Goal: Information Seeking & Learning: Find specific fact

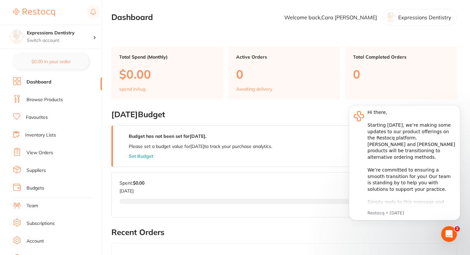
click at [284, 115] on h2 "[DATE] Budget" at bounding box center [284, 114] width 346 height 9
click at [47, 102] on link "Browse Products" at bounding box center [45, 100] width 36 height 7
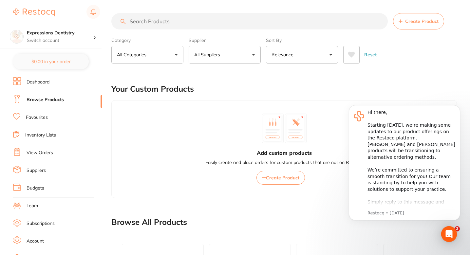
click at [174, 22] on input "search" at bounding box center [249, 21] width 276 height 16
paste input "642-4526"
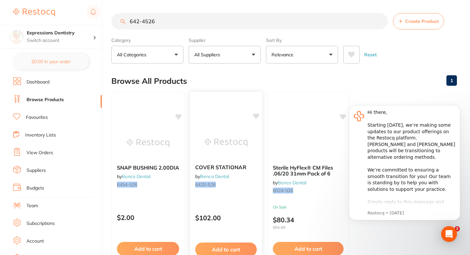
scroll to position [60, 0]
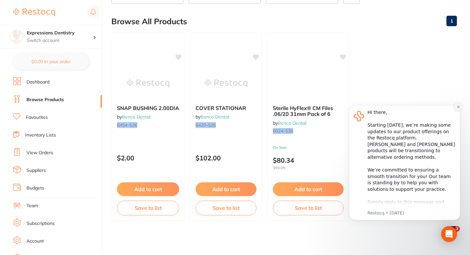
type input "642-4526"
click at [456, 107] on button "Dismiss notification" at bounding box center [458, 107] width 9 height 9
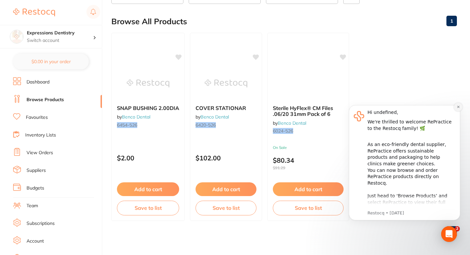
click at [457, 106] on icon "Dismiss notification" at bounding box center [458, 107] width 2 height 2
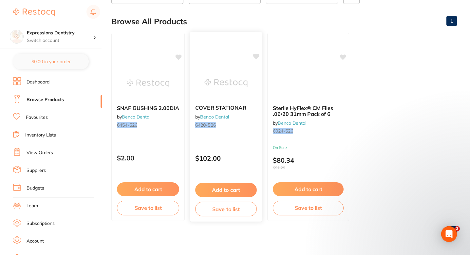
scroll to position [0, 0]
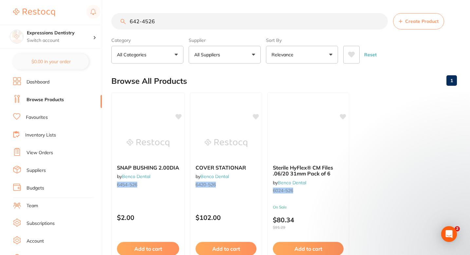
click at [239, 57] on button "All Suppliers" at bounding box center [225, 55] width 72 height 18
click at [169, 24] on input "642-4526" at bounding box center [249, 21] width 276 height 16
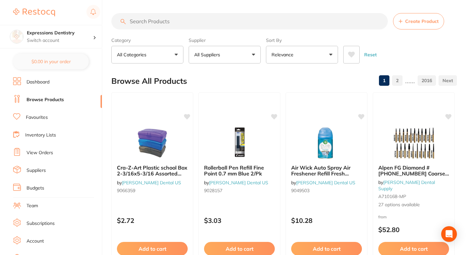
click at [212, 58] on button "All Suppliers" at bounding box center [225, 55] width 72 height 18
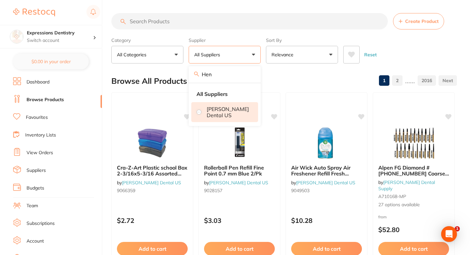
type input "Hen"
click at [217, 107] on p "[PERSON_NAME] Dental US" at bounding box center [228, 112] width 42 height 12
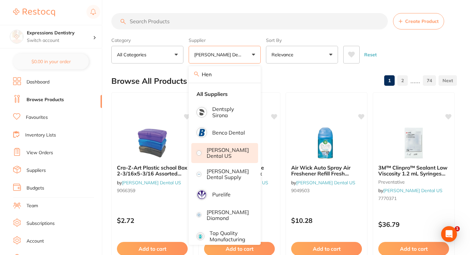
click at [283, 70] on div "Browse All Products 1 2 ...... 74" at bounding box center [284, 81] width 346 height 22
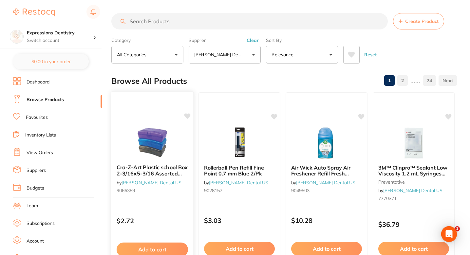
click at [189, 116] on icon at bounding box center [187, 116] width 6 height 6
click at [227, 76] on div "Browse All Products 1 2 ...... 74" at bounding box center [284, 81] width 346 height 22
click at [162, 219] on p "$2.72" at bounding box center [152, 221] width 71 height 8
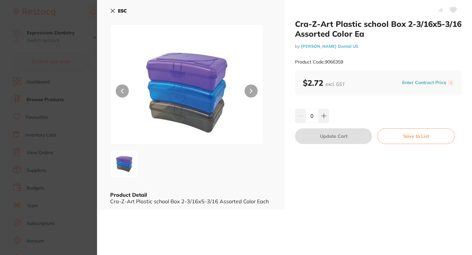
click at [433, 83] on button "Enter Contract Price" at bounding box center [424, 83] width 48 height 6
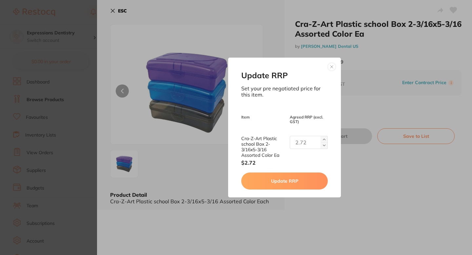
click at [329, 66] on button at bounding box center [332, 67] width 8 height 8
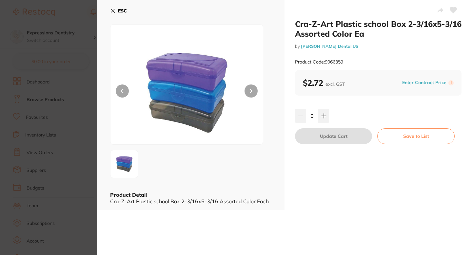
click at [450, 9] on icon at bounding box center [453, 10] width 7 height 6
click at [80, 99] on section "Cra-Z-Art Plastic school Box 2-3/16x5-3/16 Assorted Color Ea by [PERSON_NAME] D…" at bounding box center [236, 127] width 472 height 255
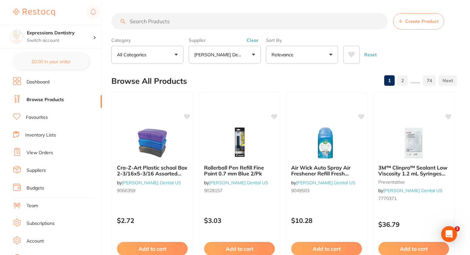
click at [243, 53] on p "[PERSON_NAME] Dental US" at bounding box center [219, 54] width 50 height 7
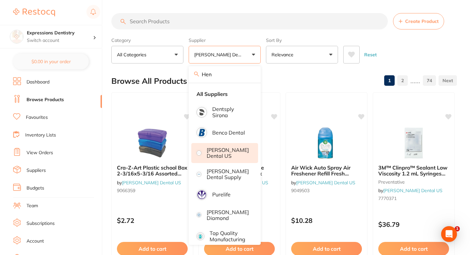
click at [243, 53] on p "[PERSON_NAME] Dental US" at bounding box center [219, 54] width 50 height 7
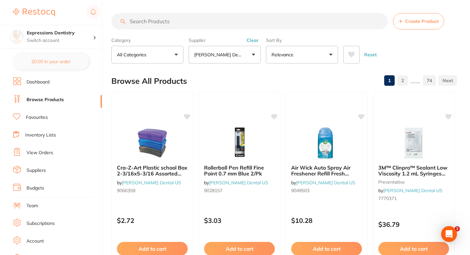
click at [245, 77] on div "Browse All Products 1 2 ...... 74" at bounding box center [284, 81] width 346 height 22
click at [208, 24] on input "search" at bounding box center [249, 21] width 276 height 16
paste input "109-2172"
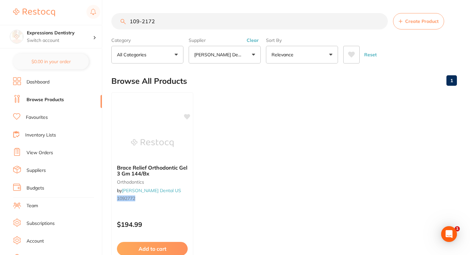
click at [248, 121] on ul "Brace Relief Orthodontic Gel 3 Gm 144/Bx orthodontics by [PERSON_NAME] Dental U…" at bounding box center [284, 186] width 346 height 188
click at [254, 125] on ul "Brace Relief Orthodontic Gel 3 Gm 144/Bx orthodontics by [PERSON_NAME] Dental U…" at bounding box center [284, 186] width 346 height 188
click at [227, 130] on ul "Brace Relief Orthodontic Gel 3 Gm 144/Bx orthodontics by [PERSON_NAME] Dental U…" at bounding box center [284, 186] width 346 height 188
click at [227, 144] on ul "Brace Relief Orthodontic Gel 3 Gm 144/Bx orthodontics by [PERSON_NAME] Dental U…" at bounding box center [284, 186] width 346 height 188
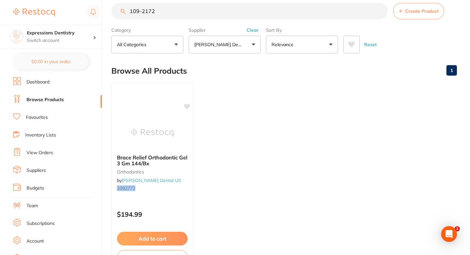
scroll to position [15, 0]
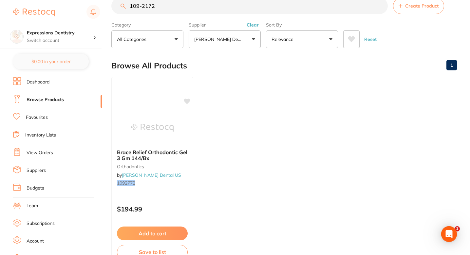
click at [227, 144] on ul "Brace Relief Orthodontic Gel 3 Gm 144/Bx orthodontics by [PERSON_NAME] Dental U…" at bounding box center [284, 171] width 346 height 188
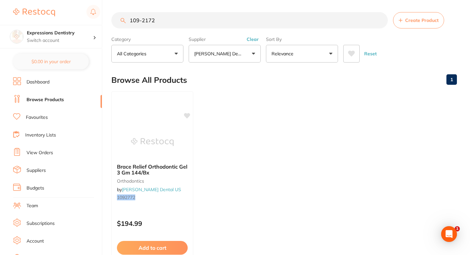
click at [251, 153] on ul "Brace Relief Orthodontic Gel 3 Gm 144/Bx orthodontics by [PERSON_NAME] Dental U…" at bounding box center [284, 185] width 346 height 188
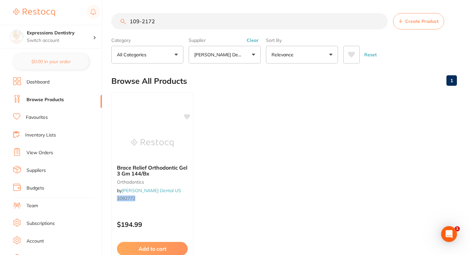
click at [182, 23] on input "109-2172" at bounding box center [249, 21] width 276 height 16
paste input "7"
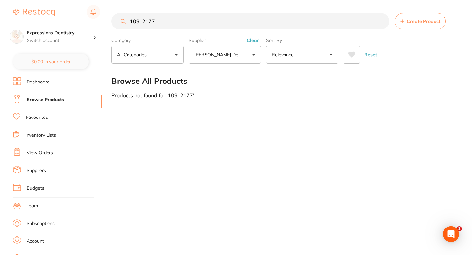
click at [183, 29] on input "109-2177" at bounding box center [250, 21] width 278 height 16
click at [183, 28] on input "109-2177" at bounding box center [250, 21] width 278 height 16
paste input "100-8843"
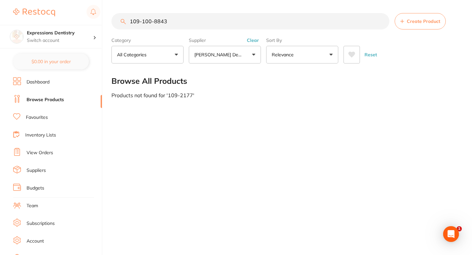
click at [179, 26] on input "109-100-8843" at bounding box center [250, 21] width 278 height 16
paste input "search"
click at [176, 27] on input "100-8843" at bounding box center [250, 21] width 278 height 16
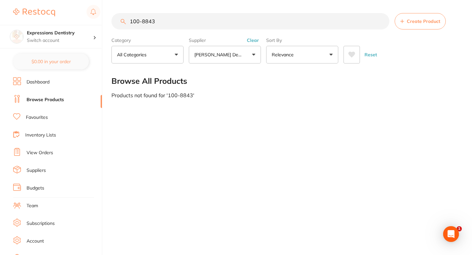
click at [176, 27] on input "100-8843" at bounding box center [250, 21] width 278 height 16
paste input "365-9608"
click at [232, 25] on input "365-9608" at bounding box center [250, 21] width 278 height 16
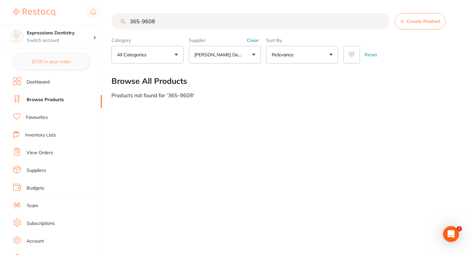
click at [232, 25] on input "365-9608" at bounding box center [250, 21] width 278 height 16
paste input "628-8150"
click at [188, 21] on input "628-8150" at bounding box center [250, 21] width 278 height 16
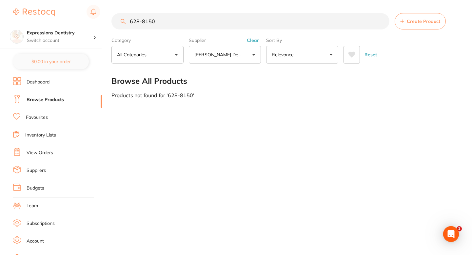
paste input "Button Syringe f/Std & Cont Style"
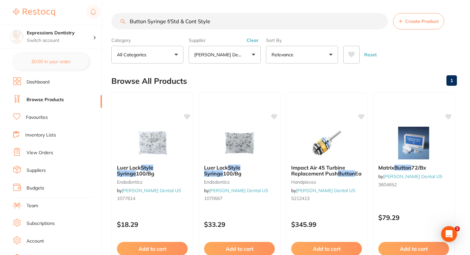
click at [207, 23] on input "Button Syringe f/Std & Cont Style" at bounding box center [249, 21] width 276 height 16
paste input "RCM6 Collag Memb Resorb 15x20mm"
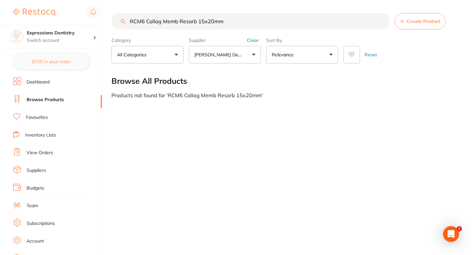
click at [235, 23] on input "RCM6 Collag Memb Resorb 15x20mm" at bounding box center [250, 21] width 278 height 16
paste input "P Resorb Collagen Plug"
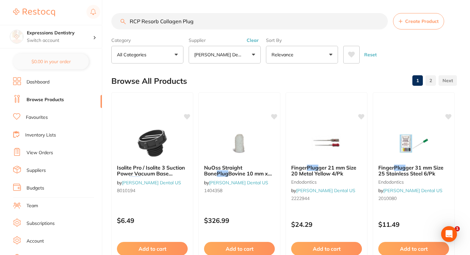
click at [185, 18] on input "RCP Resorb Collagen Plug" at bounding box center [249, 21] width 276 height 16
paste input "Dentist Information Pack"
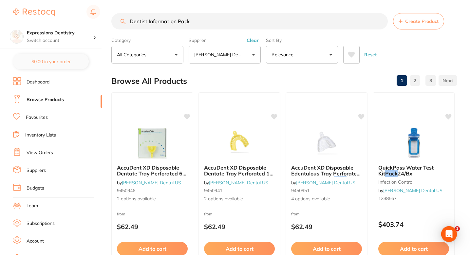
click at [207, 26] on input "Dentist Information Pack" at bounding box center [249, 21] width 276 height 16
paste input "Label Syringe [MEDICAL_DATA]"
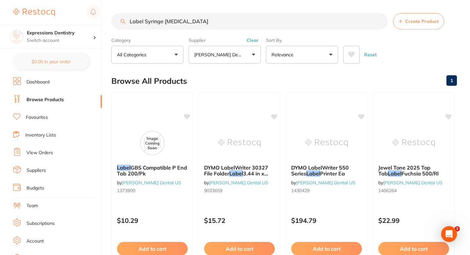
click at [168, 28] on input "Label Syringe [MEDICAL_DATA]" at bounding box center [249, 21] width 276 height 16
paste input "Mini LED for 703 Motor"
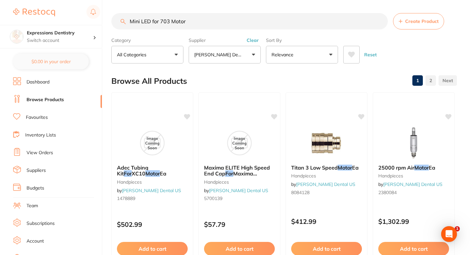
click at [219, 21] on input "Mini LED for 703 Motor" at bounding box center [249, 21] width 276 height 16
paste input "628-5972"
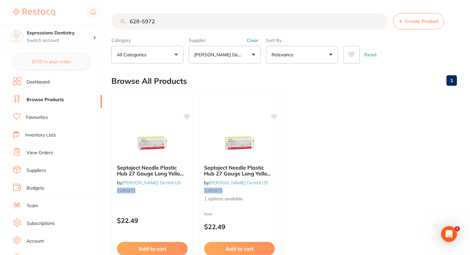
click at [164, 21] on input "628-5972" at bounding box center [249, 21] width 276 height 16
paste input "O-Rings INTRA Air Motors 181L"
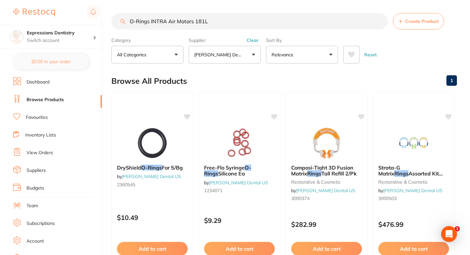
click at [193, 34] on section "O-Rings INTRA Air Motors 181L Create Product Category All Categories All Catego…" at bounding box center [284, 38] width 346 height 50
click at [198, 29] on input "O-Rings INTRA Air Motors 181L" at bounding box center [249, 21] width 276 height 16
paste input "177-0095"
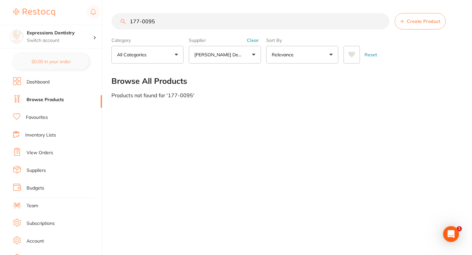
click at [179, 28] on input "177-0095" at bounding box center [250, 21] width 278 height 16
paste input "222-2384"
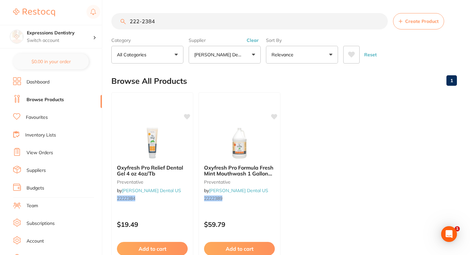
type input "222-2384"
click at [174, 134] on div at bounding box center [152, 142] width 82 height 33
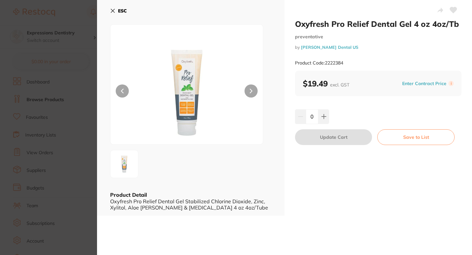
click at [446, 8] on button at bounding box center [453, 11] width 16 height 16
click at [450, 9] on icon at bounding box center [453, 10] width 7 height 6
click at [453, 11] on icon at bounding box center [453, 10] width 7 height 6
click at [404, 47] on small "by [PERSON_NAME] Dental US" at bounding box center [378, 47] width 166 height 5
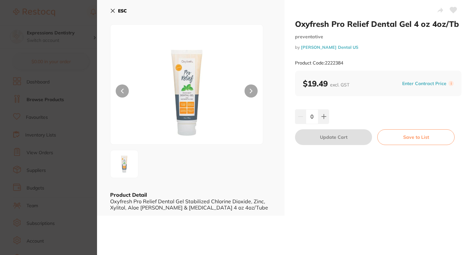
click at [332, 171] on div "Oxyfresh Pro Relief Dental Gel 4 oz 4oz/Tb preventative by [PERSON_NAME] Dental…" at bounding box center [377, 108] width 187 height 216
click at [368, 45] on small "by [PERSON_NAME] Dental US" at bounding box center [378, 47] width 166 height 5
click at [424, 24] on h2 "Oxyfresh Pro Relief Dental Gel 4 oz 4oz/Tb" at bounding box center [378, 24] width 166 height 10
drag, startPoint x: 424, startPoint y: 24, endPoint x: 443, endPoint y: 26, distance: 18.7
click at [443, 26] on h2 "Oxyfresh Pro Relief Dental Gel 4 oz 4oz/Tb" at bounding box center [378, 24] width 166 height 10
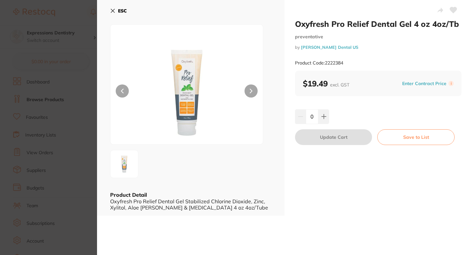
click at [407, 41] on div "Oxyfresh Pro Relief Dental Gel 4 oz 4oz/Tb preventative by [PERSON_NAME] Dental…" at bounding box center [378, 45] width 166 height 52
click at [352, 178] on div "Oxyfresh Pro Relief Dental Gel 4 oz 4oz/Tb preventative by [PERSON_NAME] Dental…" at bounding box center [377, 108] width 187 height 216
click at [371, 101] on div "Oxyfresh Pro Relief Dental Gel 4 oz 4oz/Tb preventative by [PERSON_NAME] Dental…" at bounding box center [377, 108] width 187 height 216
click at [447, 7] on button at bounding box center [453, 11] width 16 height 16
click at [450, 9] on icon at bounding box center [453, 10] width 7 height 6
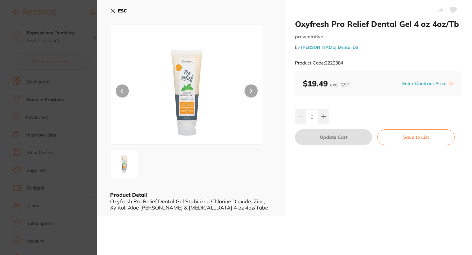
click at [450, 11] on icon at bounding box center [453, 10] width 7 height 6
click at [57, 109] on section "Oxyfresh Pro Relief Dental Gel 4 oz 4oz/Tb preventative by [PERSON_NAME] Dental…" at bounding box center [236, 127] width 472 height 255
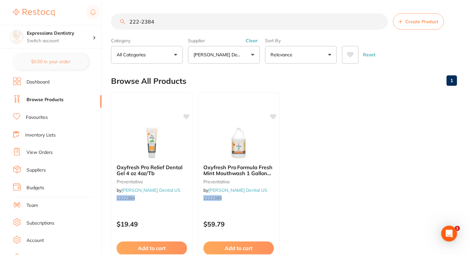
scroll to position [19, 0]
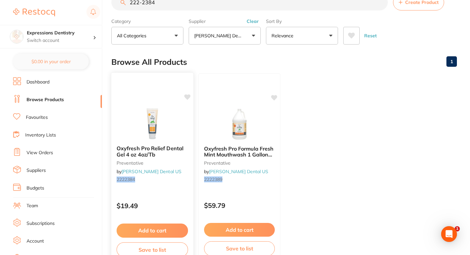
click at [189, 98] on icon at bounding box center [187, 97] width 6 height 6
click at [178, 118] on div at bounding box center [152, 123] width 82 height 33
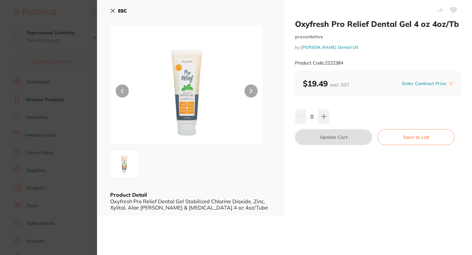
click at [349, 174] on div "Oxyfresh Pro Relief Dental Gel 4 oz 4oz/Tb preventative by [PERSON_NAME] Dental…" at bounding box center [377, 108] width 187 height 216
click at [452, 10] on icon at bounding box center [453, 10] width 7 height 6
click at [376, 46] on small "by [PERSON_NAME] Dental US" at bounding box center [378, 47] width 166 height 5
click at [450, 7] on icon at bounding box center [452, 10] width 7 height 7
click at [450, 7] on icon at bounding box center [453, 10] width 7 height 6
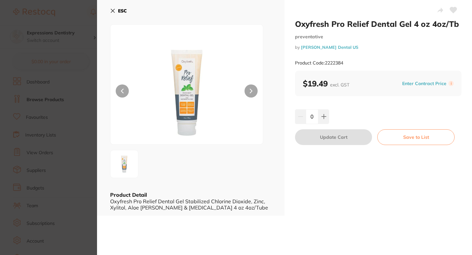
click at [451, 8] on icon at bounding box center [453, 10] width 7 height 6
click at [452, 10] on icon at bounding box center [453, 10] width 7 height 6
click at [79, 85] on section "Oxyfresh Pro Relief Dental Gel 4 oz 4oz/Tb preventative by [PERSON_NAME] Dental…" at bounding box center [236, 127] width 472 height 255
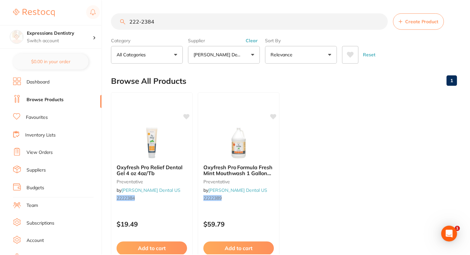
scroll to position [19, 0]
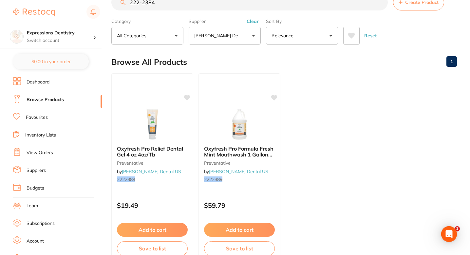
click at [319, 168] on ul "Oxyfresh Pro Relief Dental Gel 4 oz 4oz/Tb preventative by [PERSON_NAME] Dental…" at bounding box center [284, 167] width 346 height 188
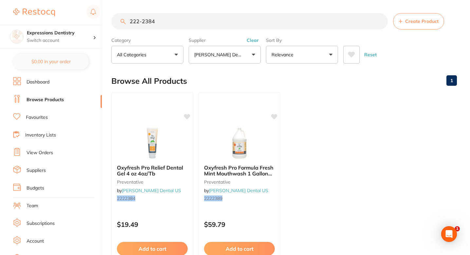
click at [219, 27] on input "222-2384" at bounding box center [249, 21] width 276 height 16
click at [219, 28] on input "222-2384" at bounding box center [249, 21] width 276 height 16
paste input "68"
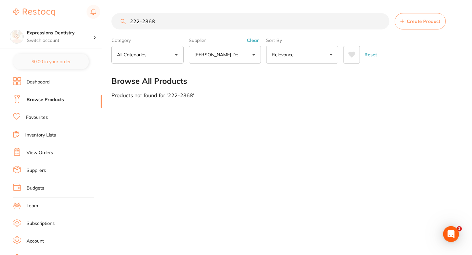
click at [169, 28] on input "222-2368" at bounding box center [250, 21] width 278 height 16
paste input "Oxyfresh Pro Relief Gel 1 oz Fresh Mint"
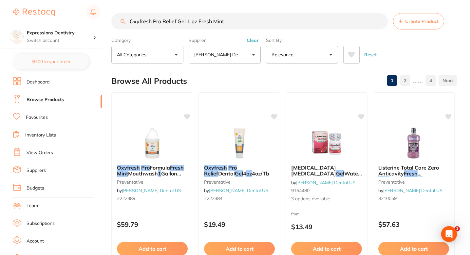
click at [191, 28] on input "Oxyfresh Pro Relief Gel 1 oz Fresh Mint" at bounding box center [249, 21] width 276 height 16
paste input "222-2384"
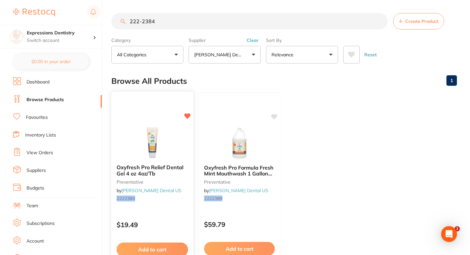
click at [168, 146] on img at bounding box center [152, 142] width 43 height 33
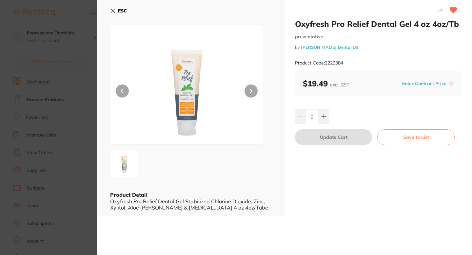
click at [74, 53] on section "Oxyfresh Pro Relief Dental Gel 4 oz 4oz/Tb preventative by [PERSON_NAME] Dental…" at bounding box center [236, 127] width 472 height 255
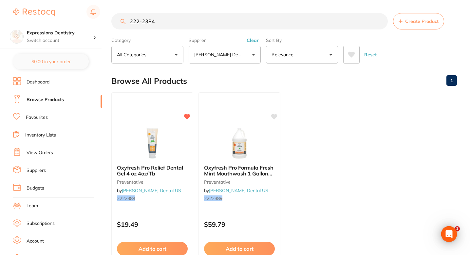
click at [184, 19] on input "222-2384" at bounding box center [249, 21] width 276 height 16
click at [184, 20] on input "222-2384" at bounding box center [249, 21] width 276 height 16
paste input "190-0485"
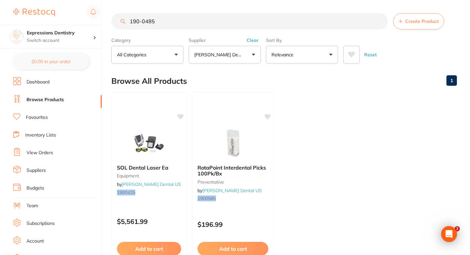
click at [326, 139] on ul "SOL Dental Laser Ea equipment by [PERSON_NAME] Dental US 1900425 $5,561.99 Add …" at bounding box center [284, 186] width 346 height 188
click at [197, 20] on input "190-0485" at bounding box center [249, 21] width 276 height 16
paste input "Pro-DenRx Fluoride Gel Mint"
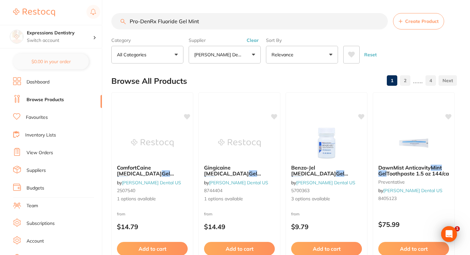
click at [200, 22] on input "Pro-DenRx Fluoride Gel Mint" at bounding box center [249, 21] width 276 height 16
paste input "140-1539"
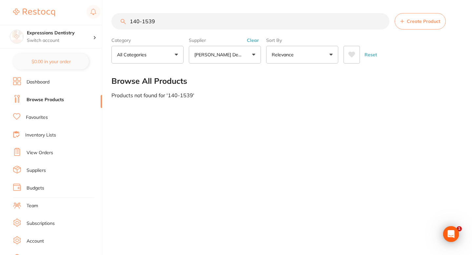
click at [206, 17] on input "140-1539" at bounding box center [250, 21] width 278 height 16
paste input "[MEDICAL_DATA] Inj SDV 50mL 50mcg/mL"
click at [210, 20] on input "[MEDICAL_DATA] Inj SDV 50mL 50mcg/mL" at bounding box center [250, 21] width 278 height 16
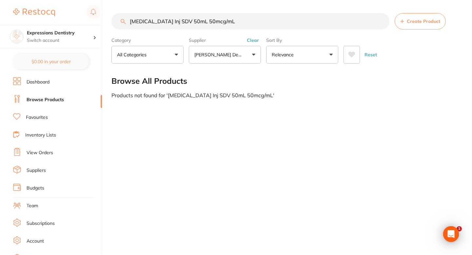
click at [210, 20] on input "[MEDICAL_DATA] Inj SDV 50mL 50mcg/mL" at bounding box center [250, 21] width 278 height 16
paste input "100-8843"
click at [218, 17] on input "100-8843" at bounding box center [250, 21] width 278 height 16
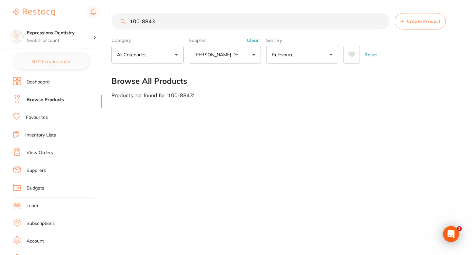
click at [218, 17] on input "100-8843" at bounding box center [250, 21] width 278 height 16
paste input "Dentist Information Pack"
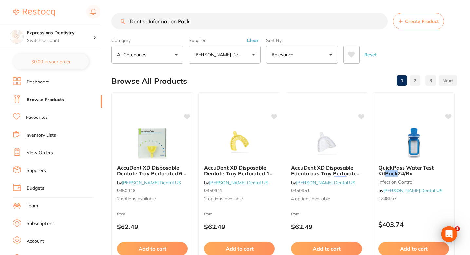
click at [207, 13] on input "Dentist Information Pack" at bounding box center [249, 21] width 276 height 16
paste input "551-9332"
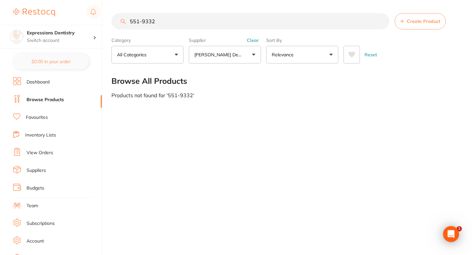
click at [220, 14] on input "551-9332" at bounding box center [250, 21] width 278 height 16
paste input "Hard Plastic HdPc Holder"
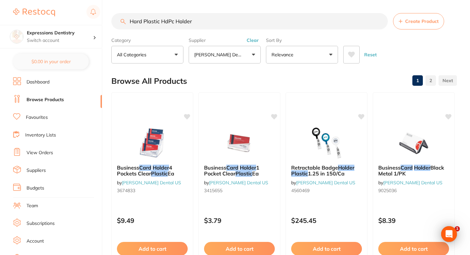
click at [202, 27] on input "Hard Plastic HdPc Holder" at bounding box center [249, 21] width 276 height 16
paste input "SD-9770361"
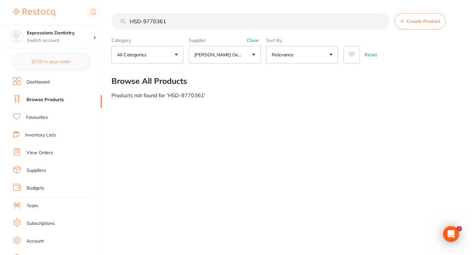
click at [211, 20] on input "HSD-9770361" at bounding box center [250, 21] width 278 height 16
paste input "DE Gloves - Latex - Non Sterile - Powder Free - Extra Small, 200-Pack"
click at [206, 25] on input "DE Gloves - Latex - Non Sterile - Powder Free - Extra Small, 200-Pack" at bounding box center [250, 21] width 278 height 16
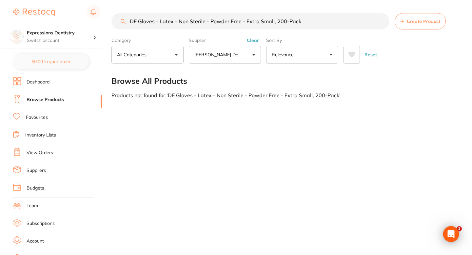
click at [206, 25] on input "DE Gloves - Latex - Non Sterile - Powder Free - Extra Small, 200-Pack" at bounding box center [250, 21] width 278 height 16
paste input "HSD-9770362"
click at [197, 30] on section "HSD-9770362 Create Product Category All Categories All Categories No categories…" at bounding box center [284, 38] width 347 height 50
click at [206, 26] on input "HSD-9770362" at bounding box center [250, 21] width 278 height 16
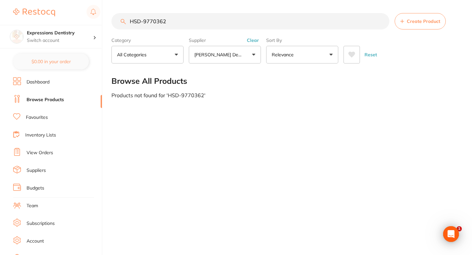
click at [206, 26] on input "HSD-9770362" at bounding box center [250, 21] width 278 height 16
paste input "3"
click at [216, 27] on input "HSD-9770363" at bounding box center [250, 21] width 278 height 16
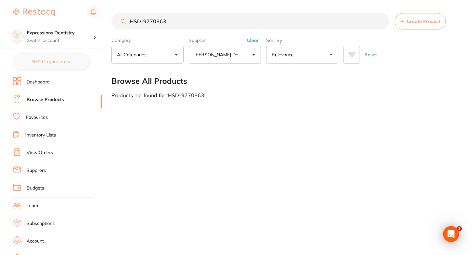
click at [216, 27] on input "HSD-9770363" at bounding box center [250, 21] width 278 height 16
paste input "4"
click at [223, 21] on input "HSD-9770364" at bounding box center [250, 21] width 278 height 16
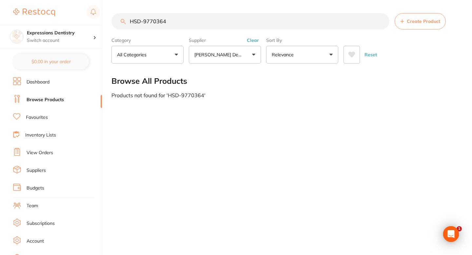
paste input "92148"
click at [226, 16] on input "HSD-9792148" at bounding box center [250, 21] width 278 height 16
paste input "9"
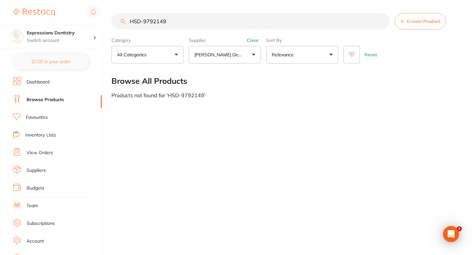
click at [215, 28] on input "HSD-9792149" at bounding box center [250, 21] width 278 height 16
paste input "50"
click at [199, 19] on input "HSD-9792150" at bounding box center [250, 21] width 278 height 16
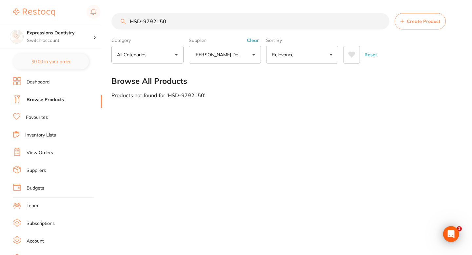
click at [199, 19] on input "HSD-9792150" at bounding box center [250, 21] width 278 height 16
paste input "DE Gloves - Latex - Non Sterile - Powder Free - Medium, 200-Pack"
click at [223, 24] on input "DE Gloves - Latex - Non Sterile - Powder Free - Medium, 200-Pack" at bounding box center [250, 21] width 278 height 16
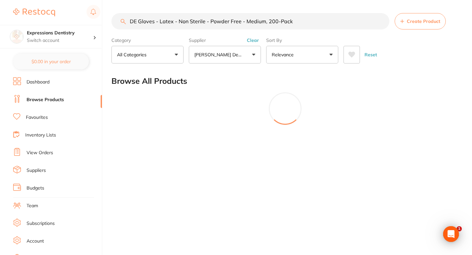
click at [223, 24] on input "DE Gloves - Latex - Non Sterile - Powder Free - Medium, 200-Pack" at bounding box center [250, 21] width 278 height 16
paste input "Large"
click at [248, 17] on input "DE Gloves - Latex - Non Sterile - Powder Free - Large, 200-Pack" at bounding box center [250, 21] width 278 height 16
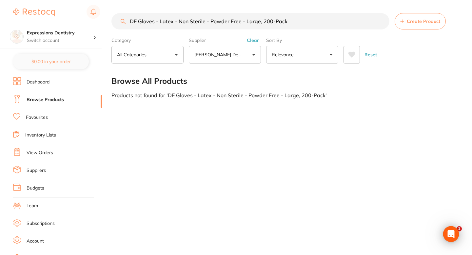
paste input "Self Seal Sterilisation Pouches - 83mm x 159mm"
click at [221, 20] on input "DE Self Seal Sterilisation Pouches - 83mm x 159mm, 200-Pack" at bounding box center [250, 21] width 278 height 16
paste input "9mm x 254"
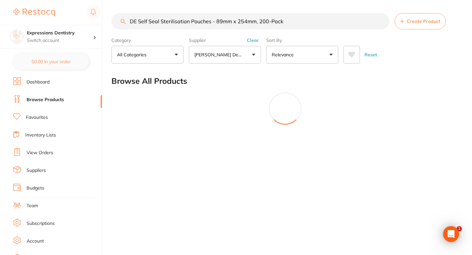
click at [215, 21] on input "DE Self Seal Sterilisation Pouches - 89mm x 254mm, 200-Pack" at bounding box center [250, 21] width 278 height 16
paste input "134mm x 280"
click at [195, 19] on input "DE Self Seal Sterilisation Pouches - 134mm x 280mm, 200-Pack" at bounding box center [250, 21] width 278 height 16
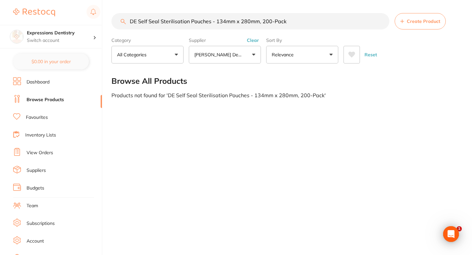
click at [195, 19] on input "DE Self Seal Sterilisation Pouches - 134mm x 280mm, 200-Pack" at bounding box center [250, 21] width 278 height 16
paste input "HSD-9792227"
click at [218, 24] on input "HSD-9792227" at bounding box center [250, 21] width 278 height 16
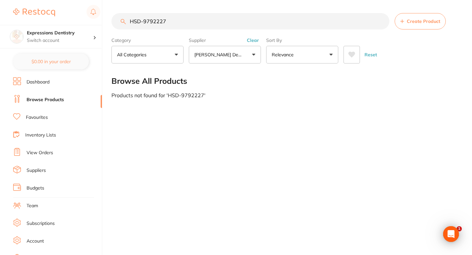
click at [218, 24] on input "HSD-9792227" at bounding box center [250, 21] width 278 height 16
paste input "494"
click at [198, 14] on input "HSD-9792494" at bounding box center [250, 21] width 278 height 16
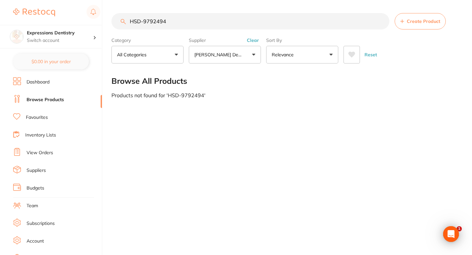
paste input "3783"
click at [217, 18] on input "HSD-9793783" at bounding box center [250, 21] width 278 height 16
paste input "609"
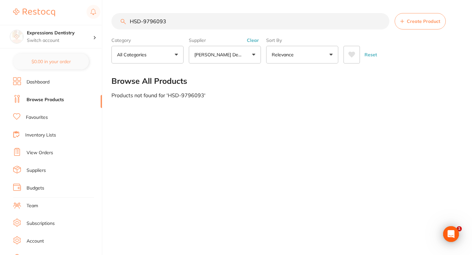
click at [204, 18] on input "HSD-9796093" at bounding box center [250, 21] width 278 height 16
paste input "6"
click at [201, 22] on input "HSD-9796096" at bounding box center [250, 21] width 278 height 16
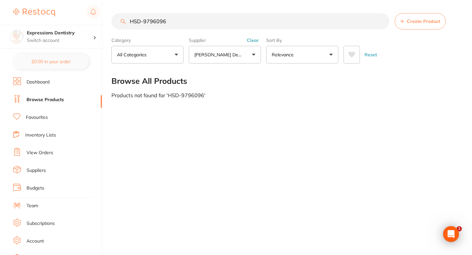
click at [201, 22] on input "HSD-9796096" at bounding box center [250, 21] width 278 height 16
paste input "DE Self Seal Sterilisation Pouches - 70mm x 254mm, 200-Pack"
click at [232, 22] on input "DE Self Seal Sterilisation Pouches - 70mm x 254mm, 200-Pack" at bounding box center [250, 21] width 278 height 16
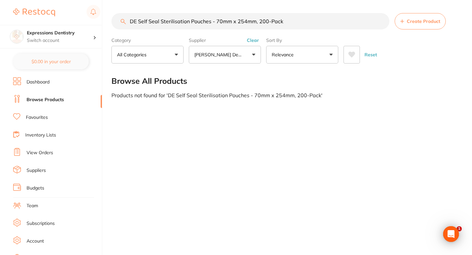
click at [232, 22] on input "DE Self Seal Sterilisation Pouches - 70mm x 254mm, 200-Pack" at bounding box center [250, 21] width 278 height 16
paste input "57mm x 133"
click at [210, 22] on input "DE Self Seal Sterilisation Pouches - 57mm x 133mm, 200-Pack" at bounding box center [250, 21] width 278 height 16
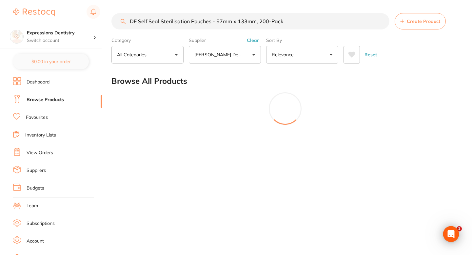
click at [210, 22] on input "DE Self Seal Sterilisation Pouches - 57mm x 133mm, 200-Pack" at bounding box center [250, 21] width 278 height 16
click at [428, 47] on div "Reset" at bounding box center [398, 52] width 110 height 23
click at [204, 20] on input "DE Self Seal Sterilisation Pouches - 57mm x 133mm, 200-Pack" at bounding box center [250, 21] width 278 height 16
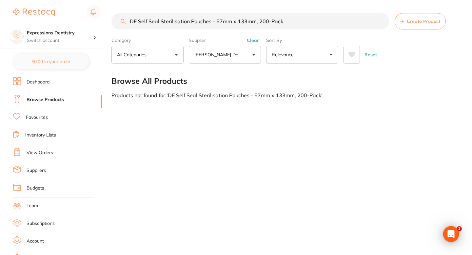
click at [204, 20] on input "DE Self Seal Sterilisation Pouches - 57mm x 133mm, 200-Pack" at bounding box center [250, 21] width 278 height 16
paste input "Barrier Sleeves - Airwater syringe With Opening - 254mm x 64mm, 5"
type input "DE Barrier Sleeves - Airwater syringe With Opening - 254mm x 64mm, 500-Pack"
click at [203, 16] on input "DE Barrier Sleeves - Airwater syringe With Opening - 254mm x 64mm, 500-Pack" at bounding box center [250, 21] width 278 height 16
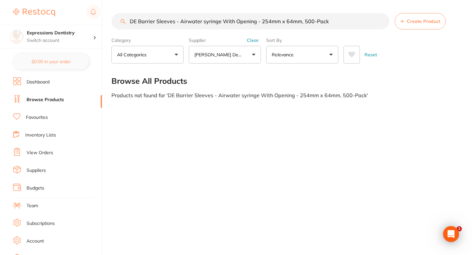
click at [203, 16] on input "DE Barrier Sleeves - Airwater syringe With Opening - 254mm x 64mm, 500-Pack" at bounding box center [250, 21] width 278 height 16
paste input "Gloves - Nitrile - Non Sterile - Powder Free - Extra Small, 2"
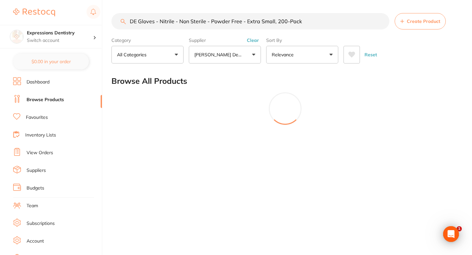
click at [253, 17] on input "DE Gloves - Nitrile - Non Sterile - Powder Free - Extra Small, 200-Pack" at bounding box center [250, 21] width 278 height 16
click at [217, 22] on input "DE Gloves - Nitrile - Non Sterile - Powder Free - Extra Small, 200-Pack" at bounding box center [250, 21] width 278 height 16
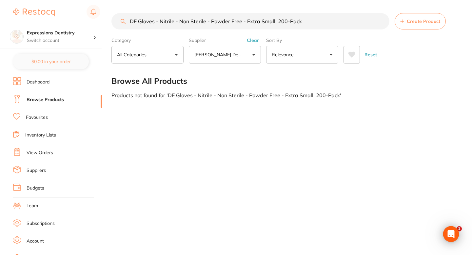
click at [217, 22] on input "DE Gloves - Nitrile - Non Sterile - Powder Free - Extra Small, 200-Pack" at bounding box center [250, 21] width 278 height 16
paste input "Large"
click at [225, 22] on input "DE Gloves - Nitrile - Non Sterile - Powder Free - Large, 200-Pack" at bounding box center [250, 21] width 278 height 16
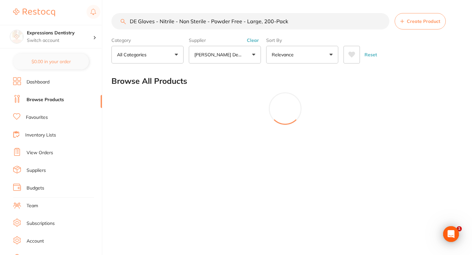
click at [225, 22] on input "DE Gloves - Nitrile - Non Sterile - Powder Free - Large, 200-Pack" at bounding box center [250, 21] width 278 height 16
click at [234, 91] on div "Browse All Products" at bounding box center [284, 81] width 347 height 22
click at [230, 123] on div "DE Gloves - Nitrile - Non Sterile - Powder Free - Large, 200-Pack Create Produc…" at bounding box center [291, 127] width 360 height 255
click at [198, 19] on input "DE Gloves - Nitrile - Non Sterile - Powder Free - Large, 200-Pack" at bounding box center [250, 21] width 278 height 16
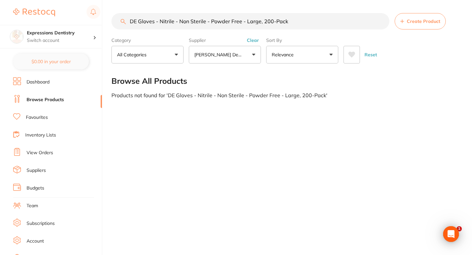
click at [198, 19] on input "DE Gloves - Nitrile - Non Sterile - Powder Free - Large, 200-Pack" at bounding box center [250, 21] width 278 height 16
paste input "222-2384"
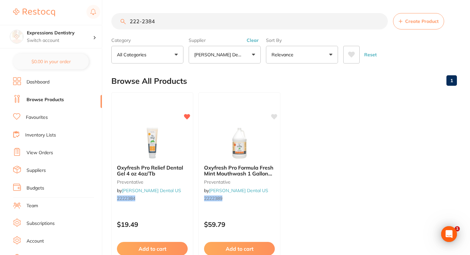
click at [320, 130] on ul "Oxyfresh Pro Relief Dental Gel 4 oz 4oz/Tb preventative by [PERSON_NAME] Dental…" at bounding box center [284, 186] width 346 height 188
click at [302, 97] on ul "Oxyfresh Pro Relief Dental Gel 4 oz 4oz/Tb preventative by [PERSON_NAME] Dental…" at bounding box center [284, 186] width 346 height 188
click at [189, 24] on input "222-2384" at bounding box center [249, 21] width 276 height 16
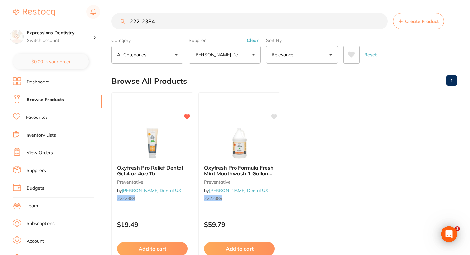
click at [189, 24] on input "222-2384" at bounding box center [249, 21] width 276 height 16
paste input "642-4526"
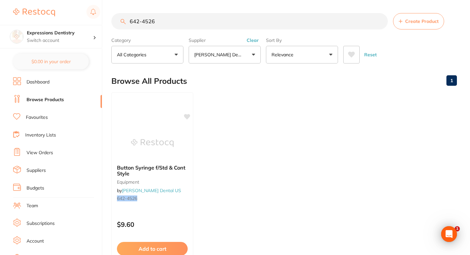
click at [244, 90] on div "Browse All Products 1" at bounding box center [284, 81] width 346 height 22
click at [226, 118] on ul "Button Syringe f/Std & Cont Style equipment by Henry Schein Dental US 642-4526 …" at bounding box center [284, 186] width 346 height 188
click at [189, 115] on icon at bounding box center [187, 116] width 6 height 6
click at [214, 126] on ul "Button Syringe f/Std & Cont Style equipment by Henry Schein Dental US 642-4526 …" at bounding box center [284, 186] width 346 height 188
click at [234, 122] on ul "Button Syringe f/Std & Cont Style equipment by Henry Schein Dental US 642-4526 …" at bounding box center [284, 186] width 346 height 188
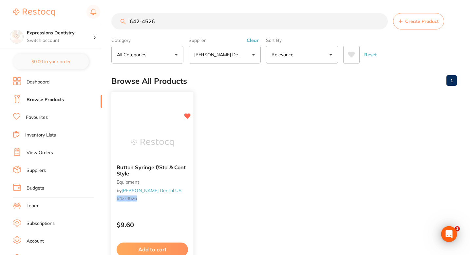
click at [192, 137] on div at bounding box center [152, 142] width 82 height 33
click at [290, 109] on ul "Button Syringe f/Std & Cont Style equipment by Henry Schein Dental US 642-4526 …" at bounding box center [284, 186] width 346 height 188
click at [178, 24] on input "642-4526" at bounding box center [249, 21] width 276 height 16
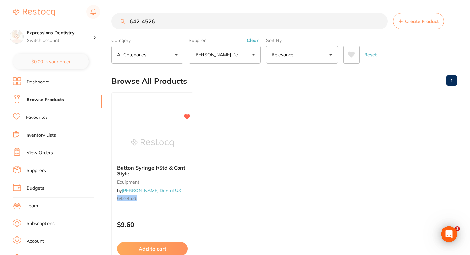
paste input "109-2172"
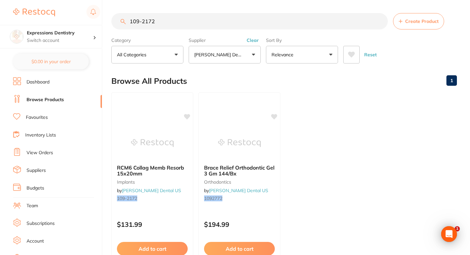
click at [184, 29] on input "109-2172" at bounding box center [249, 21] width 276 height 16
paste input "7"
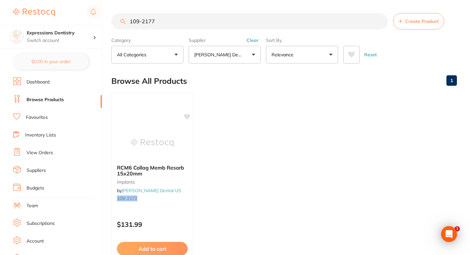
click at [238, 20] on input "109-2177" at bounding box center [249, 21] width 276 height 16
click at [139, 21] on input "109-2177" at bounding box center [249, 21] width 276 height 16
click at [175, 15] on input "109-2177" at bounding box center [249, 21] width 276 height 16
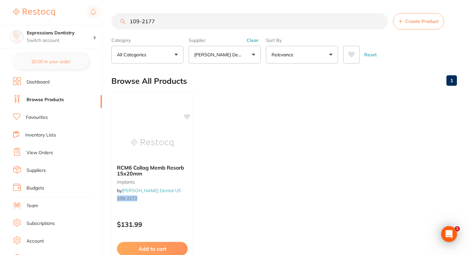
click at [175, 15] on input "109-2177" at bounding box center [249, 21] width 276 height 16
paste input "365-9608"
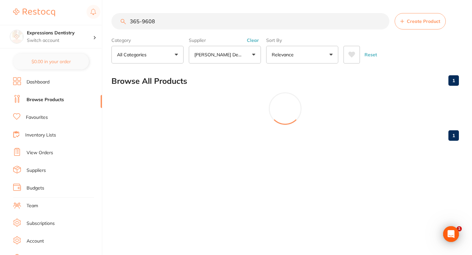
click at [141, 21] on input "365-9608" at bounding box center [250, 21] width 278 height 16
click at [185, 7] on main "3659608 Create Product Category All Categories All Categories No categories fou…" at bounding box center [291, 55] width 360 height 111
click at [175, 23] on input "3659608" at bounding box center [250, 21] width 278 height 16
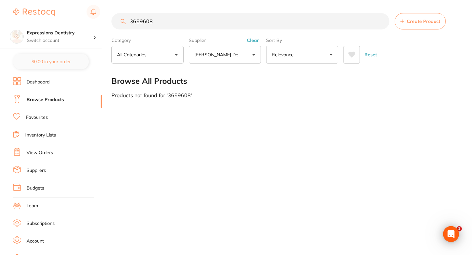
paste input "109-2177"
type input "109-2177"
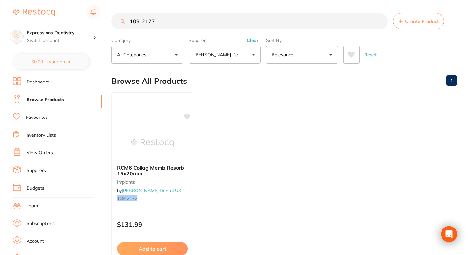
click at [242, 145] on ul "RCM6 Collag Memb Resorb 15x20mm implants by Henry Schein Dental US 109-2172 $13…" at bounding box center [284, 186] width 346 height 188
click at [240, 110] on ul "RCM6 Collag Memb Resorb 15x20mm implants by Henry Schein Dental US 109-2172 $13…" at bounding box center [284, 186] width 346 height 188
click at [164, 19] on input "109-2177" at bounding box center [249, 21] width 276 height 16
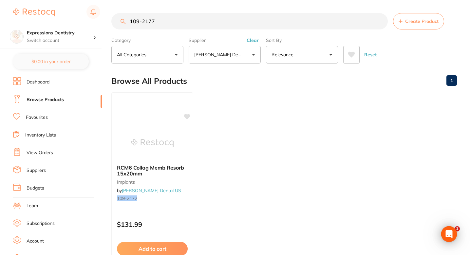
click at [209, 22] on input "109-2177" at bounding box center [249, 21] width 276 height 16
click at [174, 14] on input "109-2177" at bounding box center [249, 21] width 276 height 16
click at [168, 27] on input "109-2177" at bounding box center [249, 21] width 276 height 16
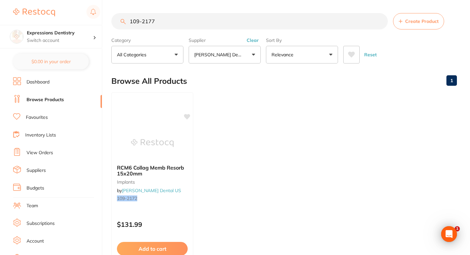
click at [168, 27] on input "109-2177" at bounding box center [249, 21] width 276 height 16
paste input "109-2177"
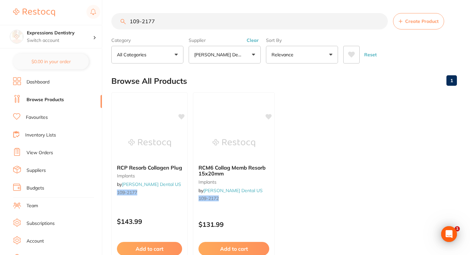
click at [372, 136] on ul "RCP Resorb Collagen Plug implants by Henry Schein Dental US 109-2177 $143.99 Ad…" at bounding box center [284, 186] width 346 height 188
click at [186, 29] on input "109-2177" at bounding box center [249, 21] width 276 height 16
paste input "365-9608"
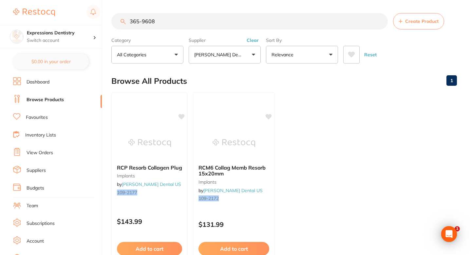
type input "365-9608"
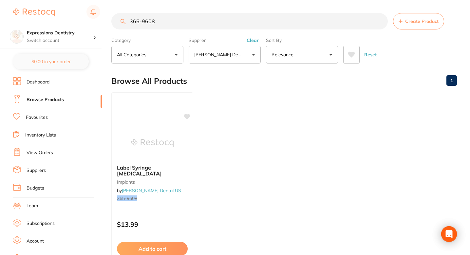
click at [242, 122] on ul "Label Syringe Benadryl implants by Henry Schein Dental US 365-9608 $13.99 Add t…" at bounding box center [284, 186] width 346 height 188
